Goal: Task Accomplishment & Management: Manage account settings

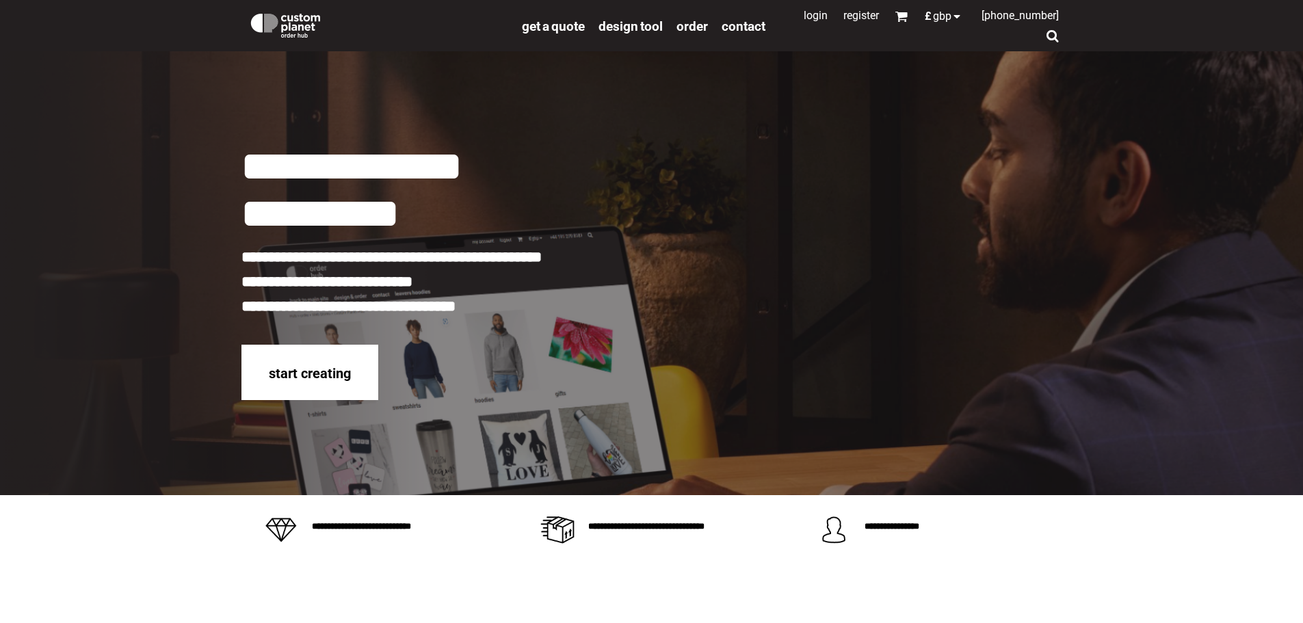
click at [804, 18] on link "Login" at bounding box center [816, 15] width 24 height 13
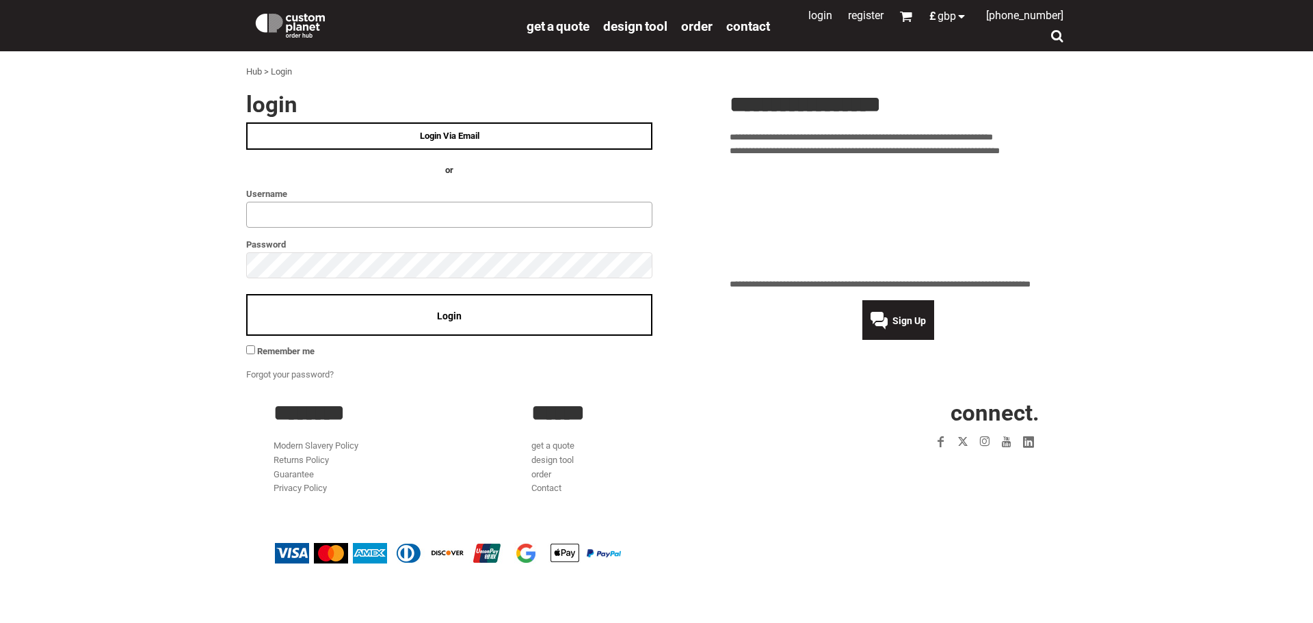
click at [336, 218] on input "text" at bounding box center [449, 215] width 406 height 26
type input "**********"
click at [438, 319] on span "Login" at bounding box center [449, 315] width 25 height 11
